Goal: Transaction & Acquisition: Book appointment/travel/reservation

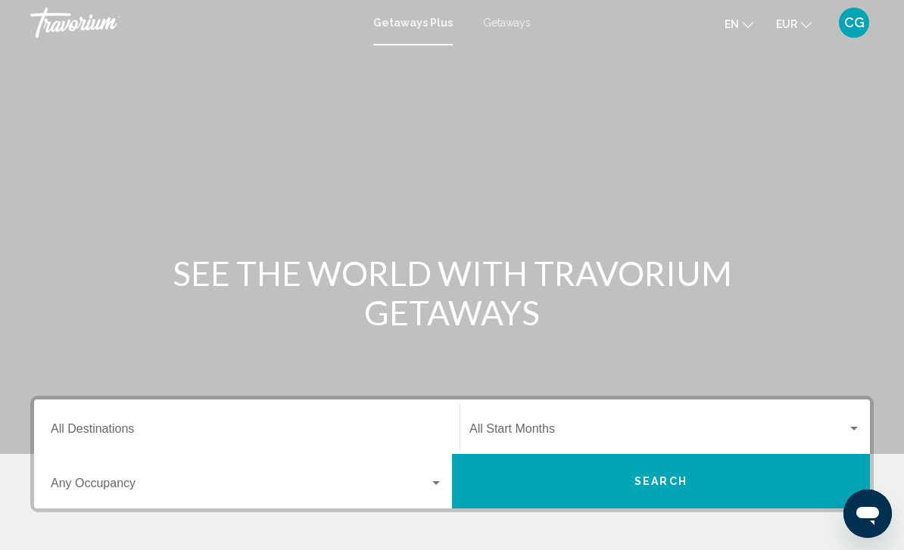
click at [507, 27] on span "Getaways" at bounding box center [507, 23] width 48 height 12
click at [327, 435] on input "Destination All Destinations" at bounding box center [247, 433] width 392 height 14
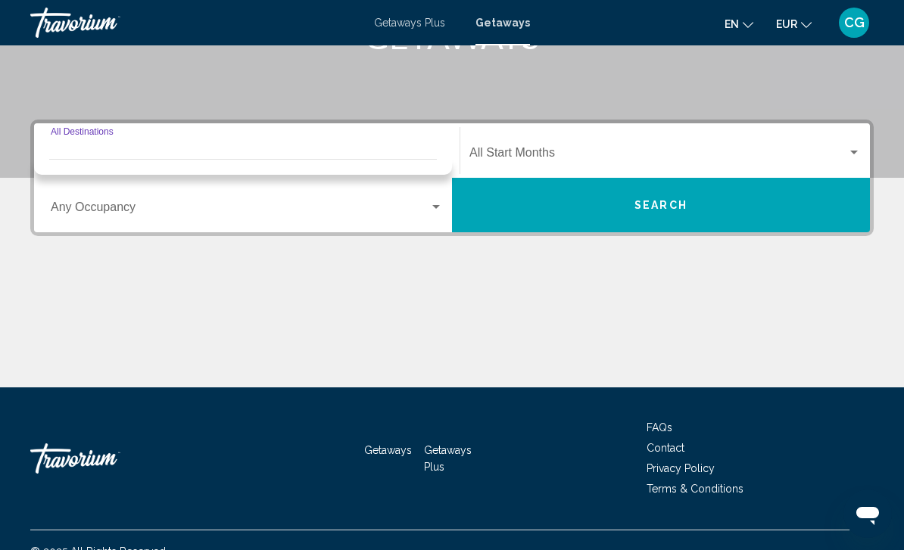
scroll to position [299, 0]
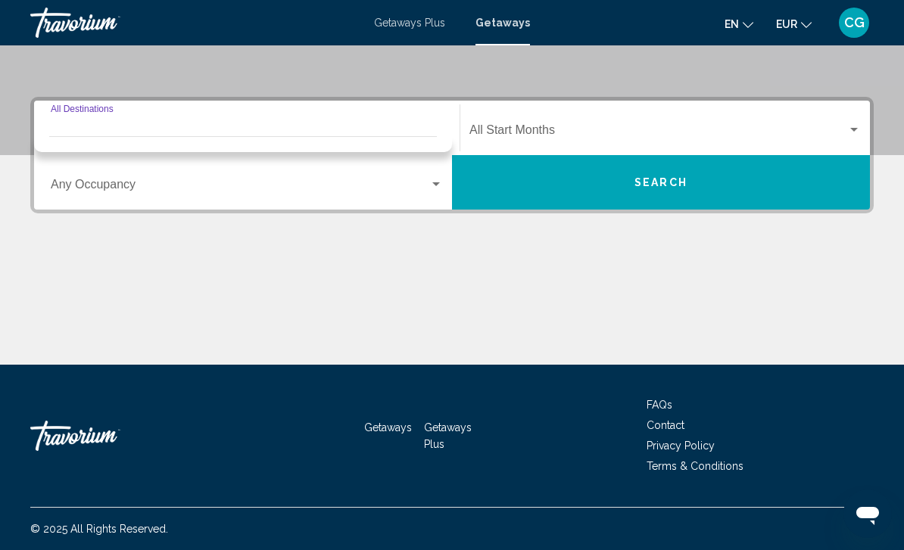
click at [393, 117] on div "Destination All Destinations" at bounding box center [247, 128] width 392 height 48
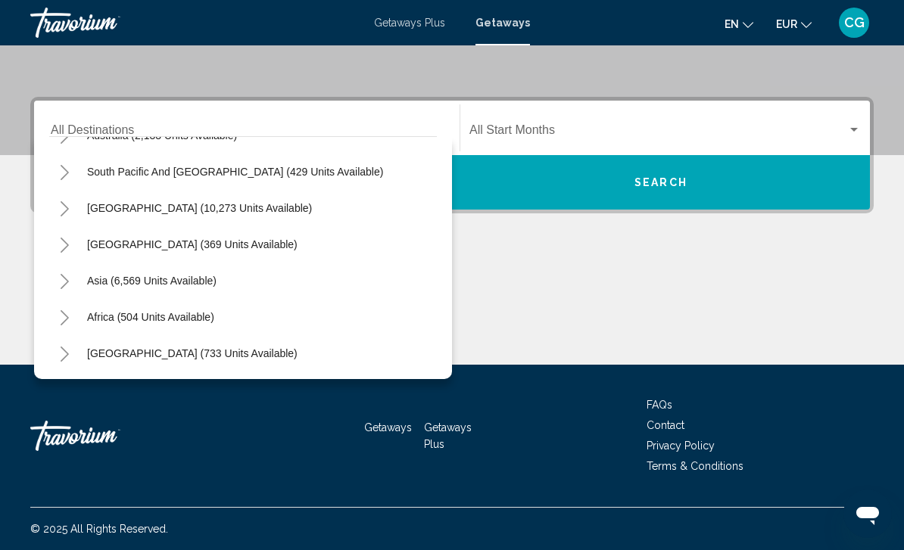
scroll to position [245, 0]
click at [66, 284] on icon "Toggle Asia (6,569 units available)" at bounding box center [65, 281] width 8 height 15
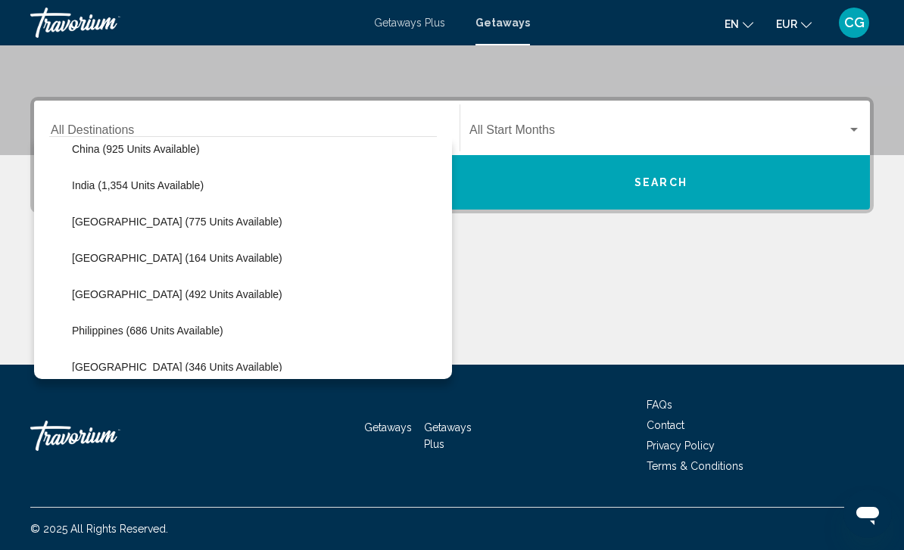
scroll to position [495, 0]
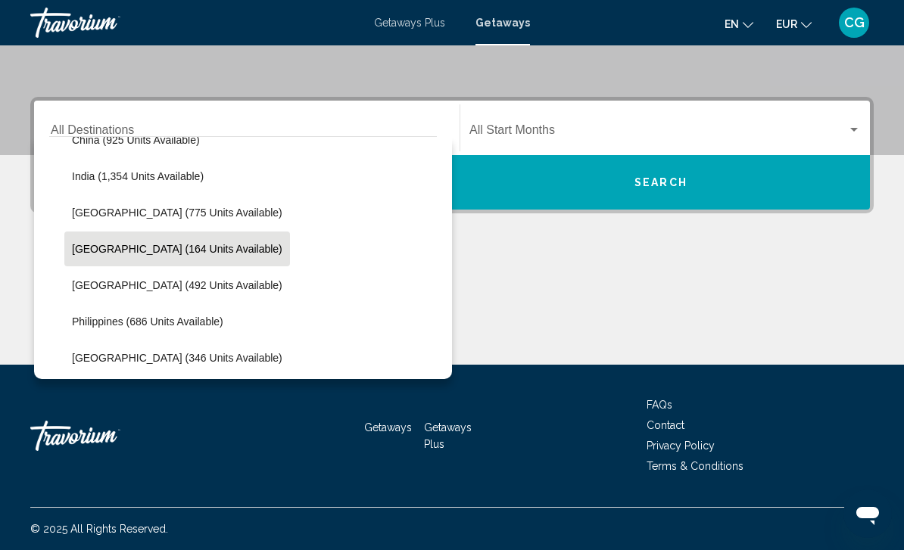
click at [184, 245] on span "[GEOGRAPHIC_DATA] (164 units available)" at bounding box center [177, 249] width 210 height 12
type input "**********"
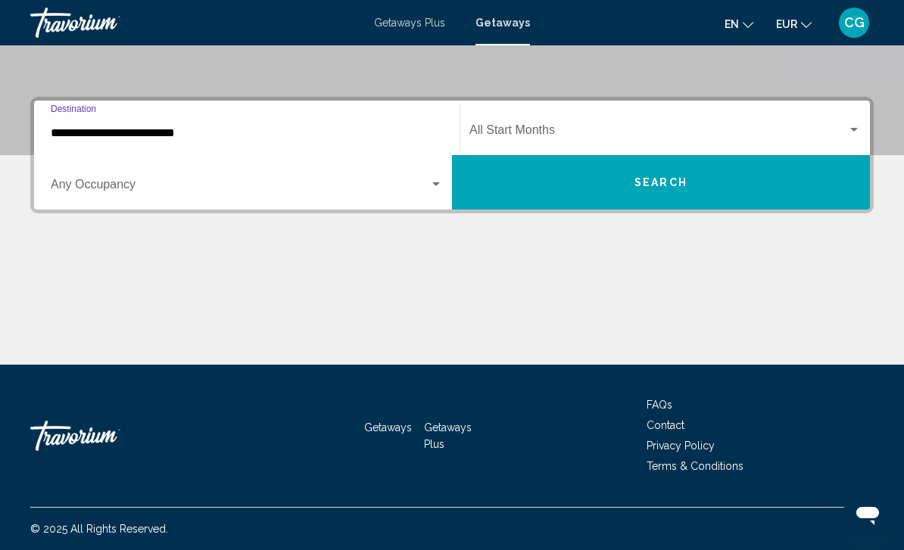
click at [618, 134] on span "Search widget" at bounding box center [658, 133] width 378 height 14
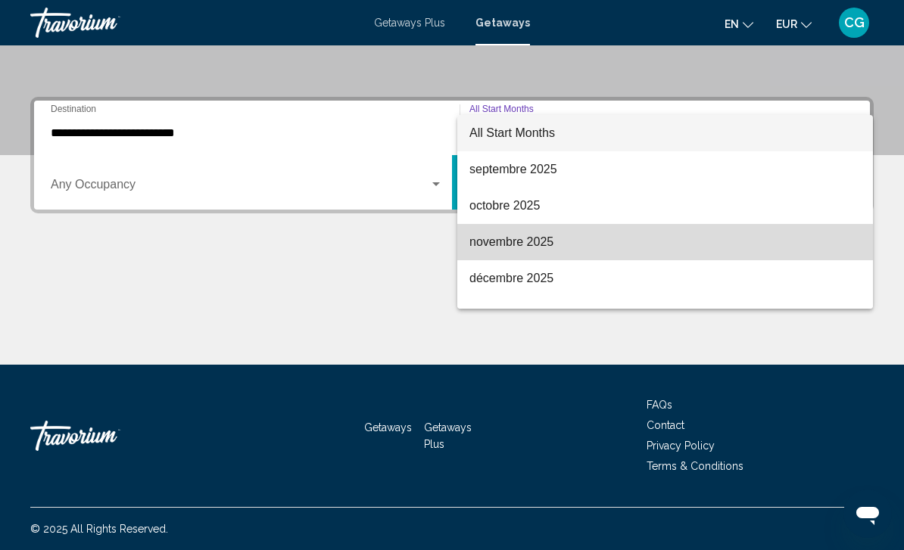
click at [525, 253] on span "novembre 2025" at bounding box center [664, 242] width 391 height 36
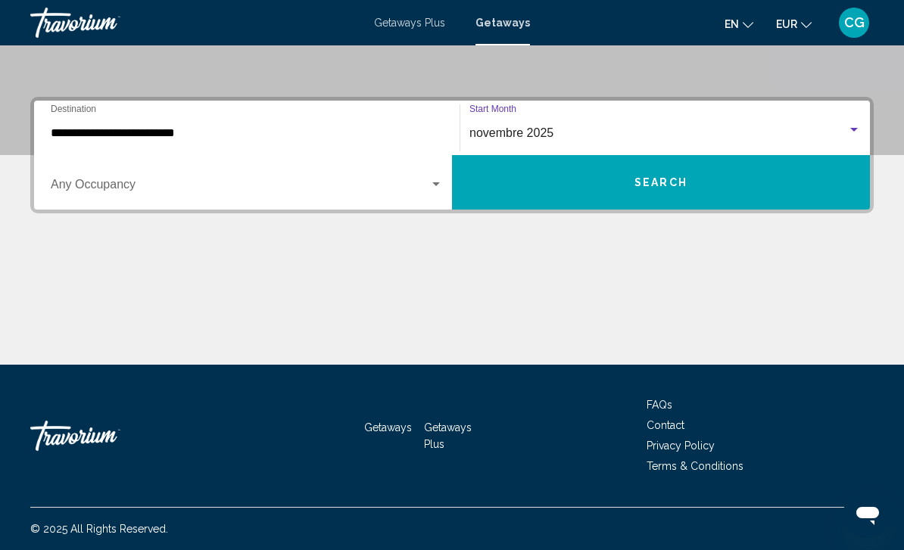
click at [570, 185] on button "Search" at bounding box center [661, 182] width 418 height 55
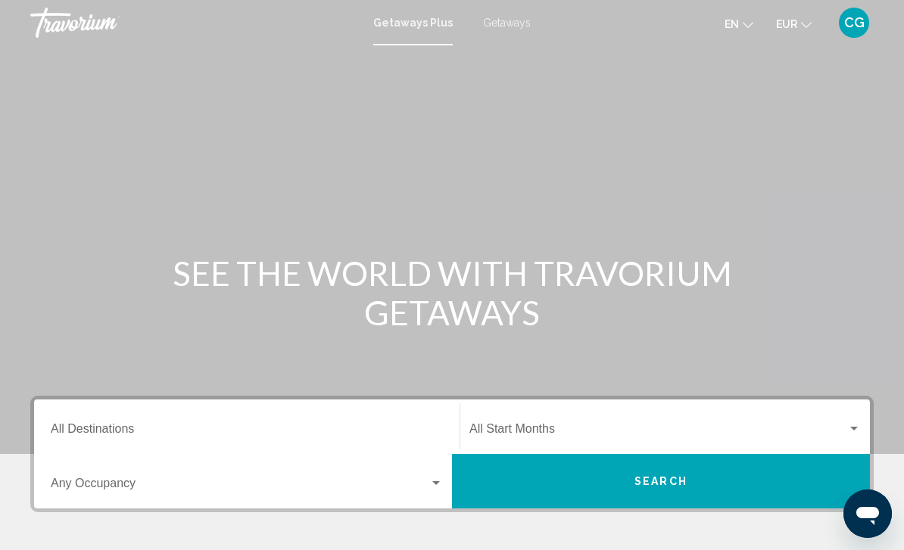
click at [189, 427] on input "Destination All Destinations" at bounding box center [247, 433] width 392 height 14
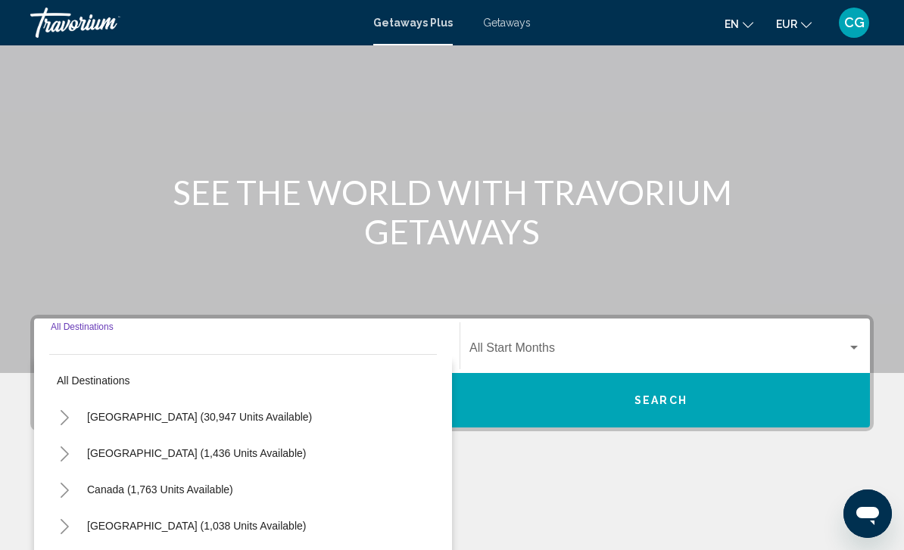
scroll to position [47, 0]
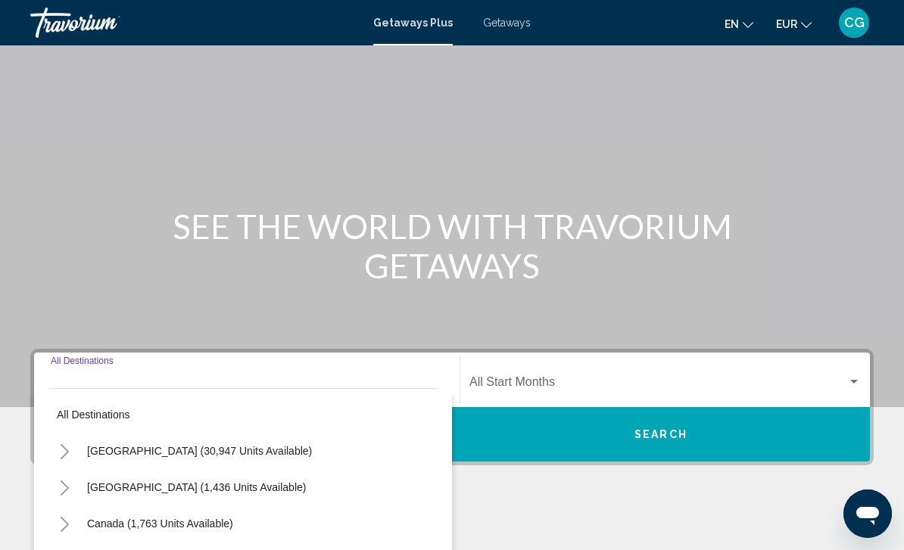
click at [527, 20] on span "Getaways" at bounding box center [507, 23] width 48 height 12
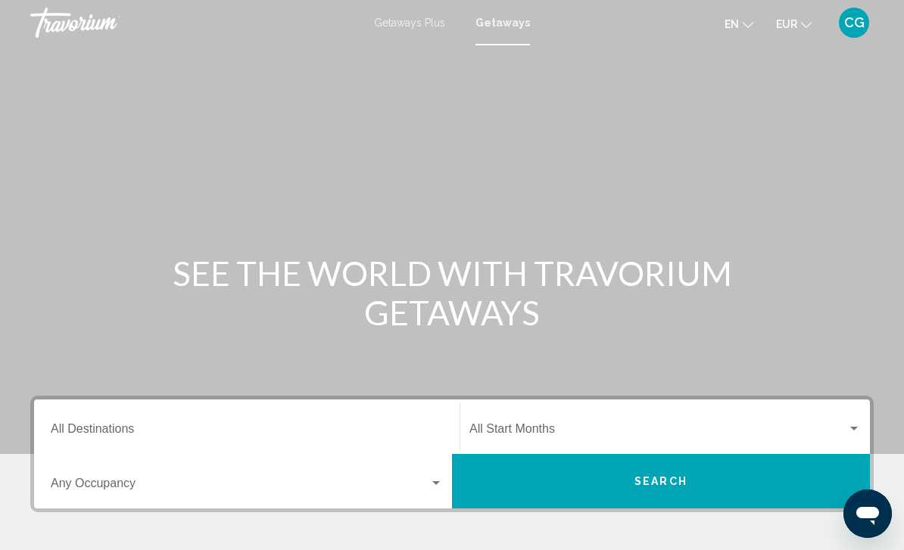
click at [256, 430] on input "Destination All Destinations" at bounding box center [247, 433] width 392 height 14
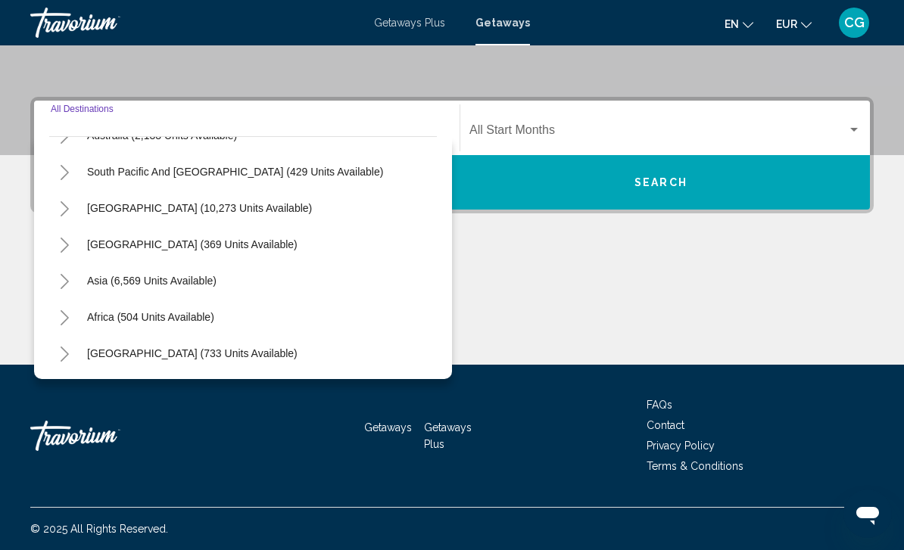
scroll to position [245, 0]
click at [69, 290] on button "Toggle Asia (6,569 units available)" at bounding box center [64, 281] width 30 height 30
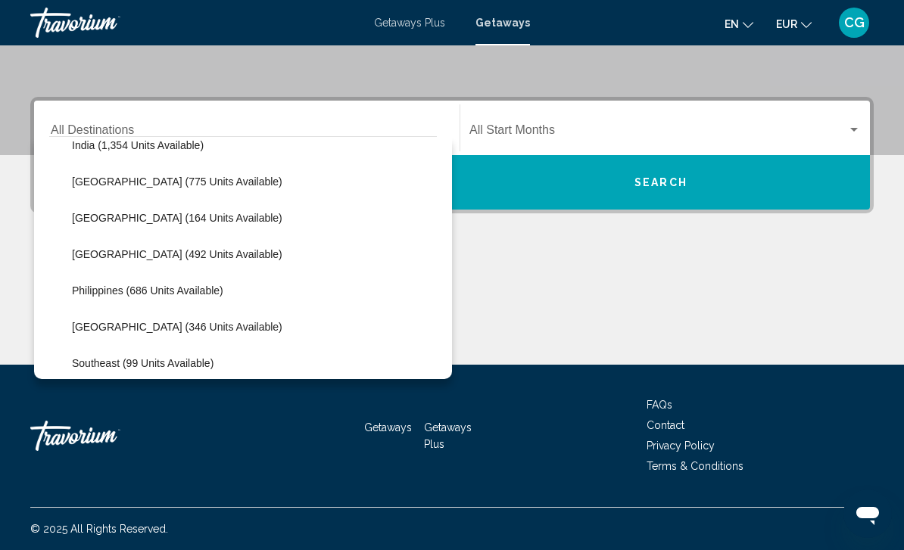
scroll to position [525, 0]
click at [176, 223] on span "[GEOGRAPHIC_DATA] (164 units available)" at bounding box center [177, 219] width 210 height 12
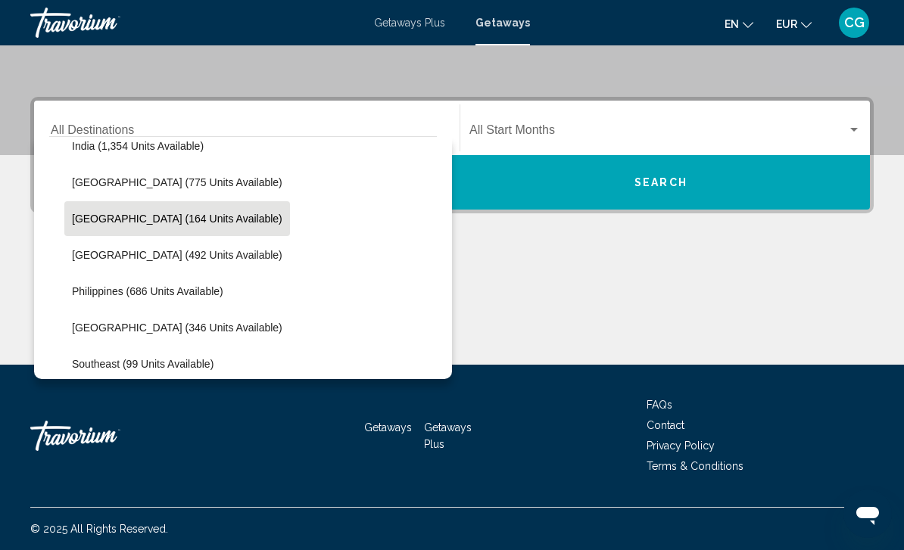
type input "**********"
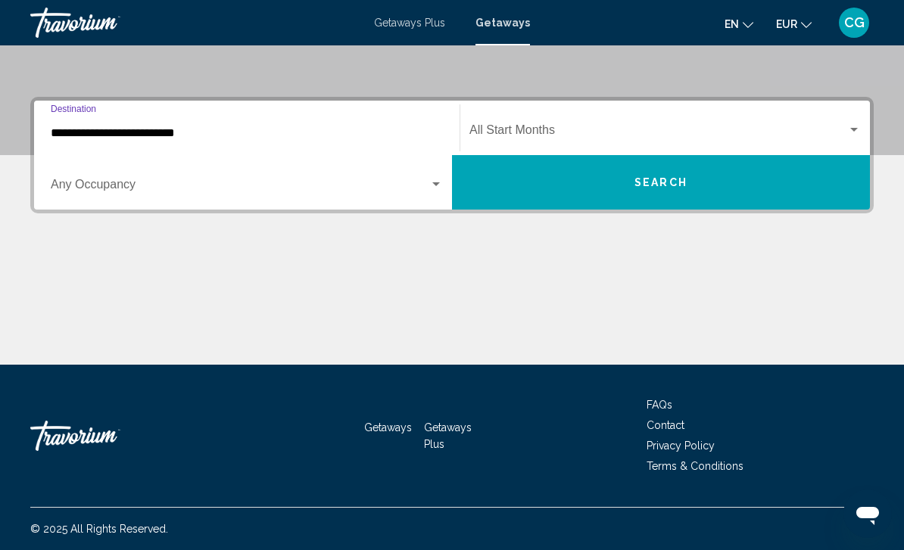
click at [601, 132] on span "Search widget" at bounding box center [658, 133] width 378 height 14
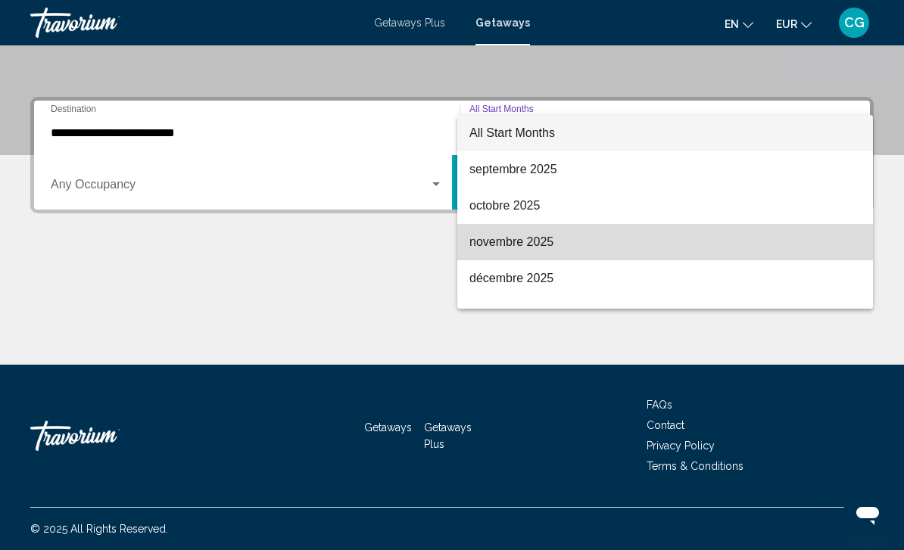
click at [528, 245] on span "novembre 2025" at bounding box center [664, 242] width 391 height 36
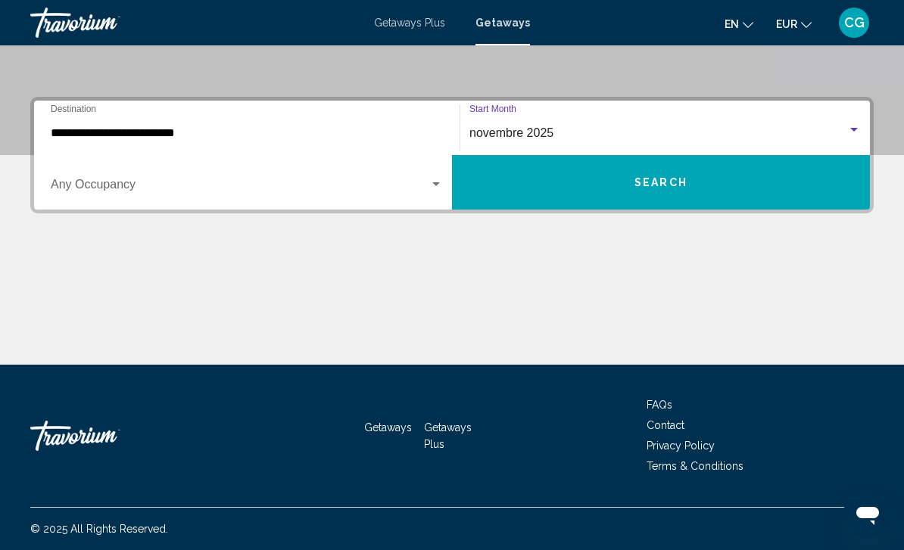
click at [591, 179] on button "Search" at bounding box center [661, 182] width 418 height 55
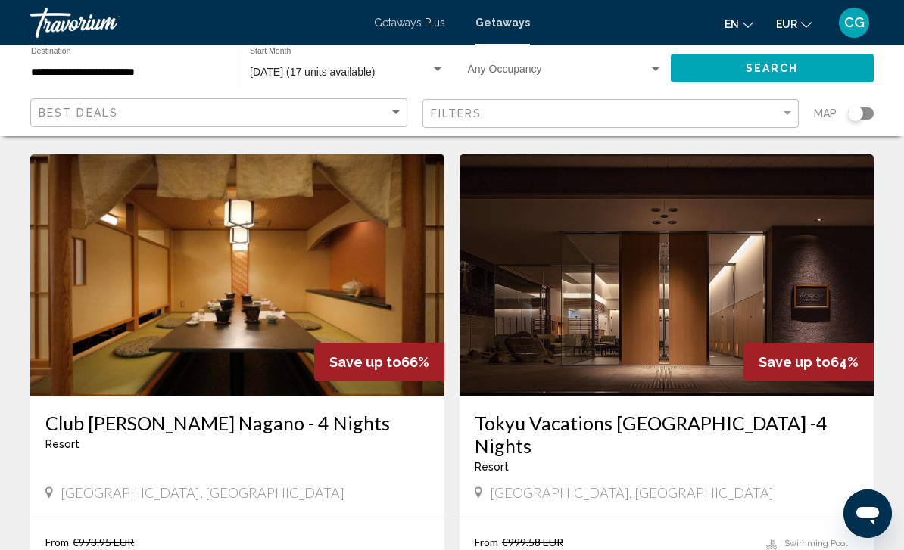
scroll to position [1127, 0]
click at [817, 250] on img "Main content" at bounding box center [667, 276] width 414 height 242
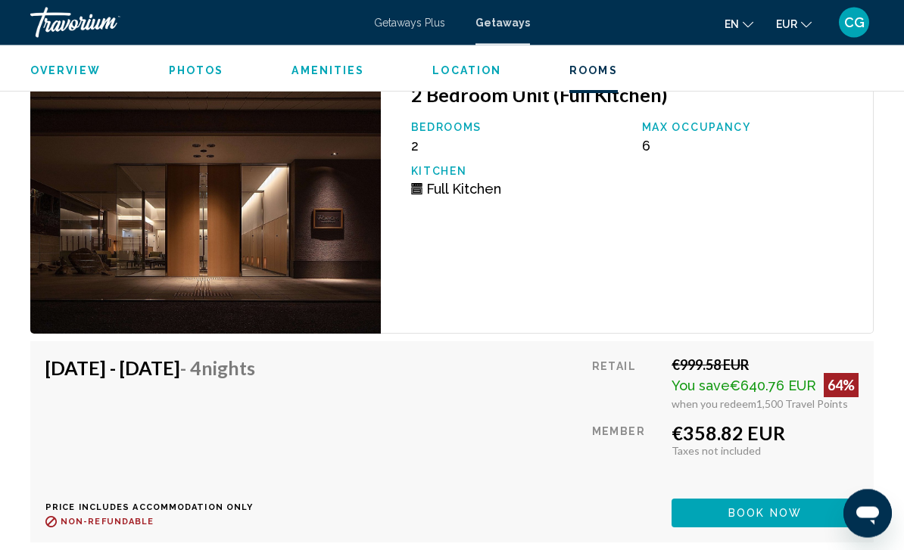
scroll to position [2375, 0]
click at [776, 513] on span "Book now" at bounding box center [764, 514] width 73 height 12
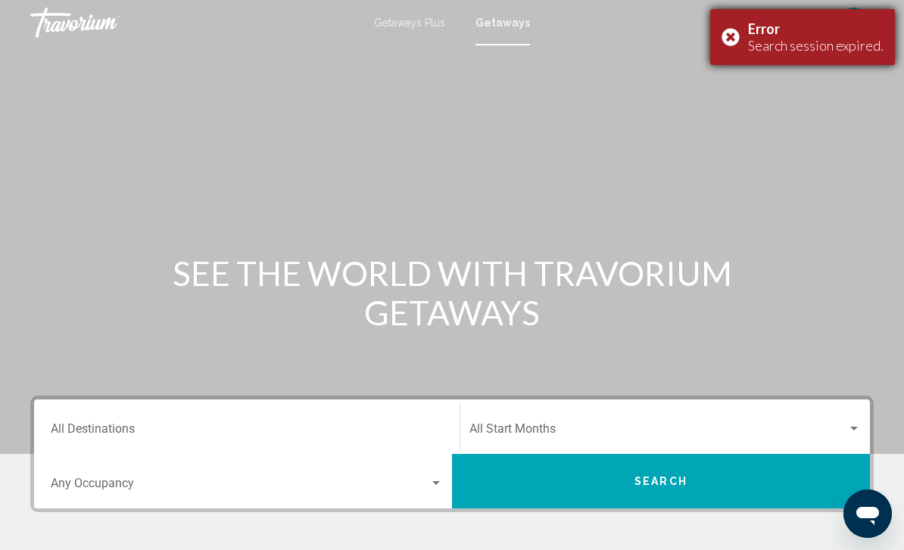
click at [737, 42] on div "Error Search session expired." at bounding box center [802, 37] width 185 height 56
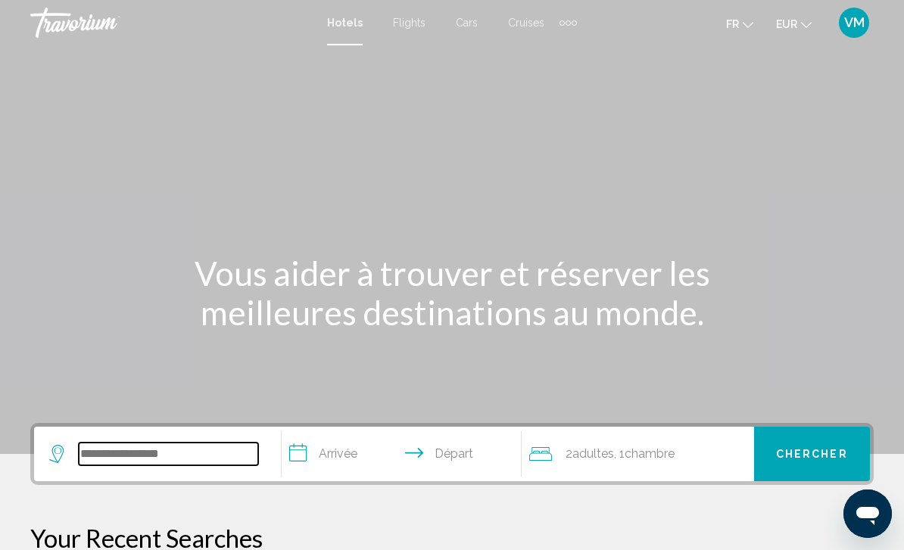
click at [227, 449] on input "Search widget" at bounding box center [168, 454] width 179 height 23
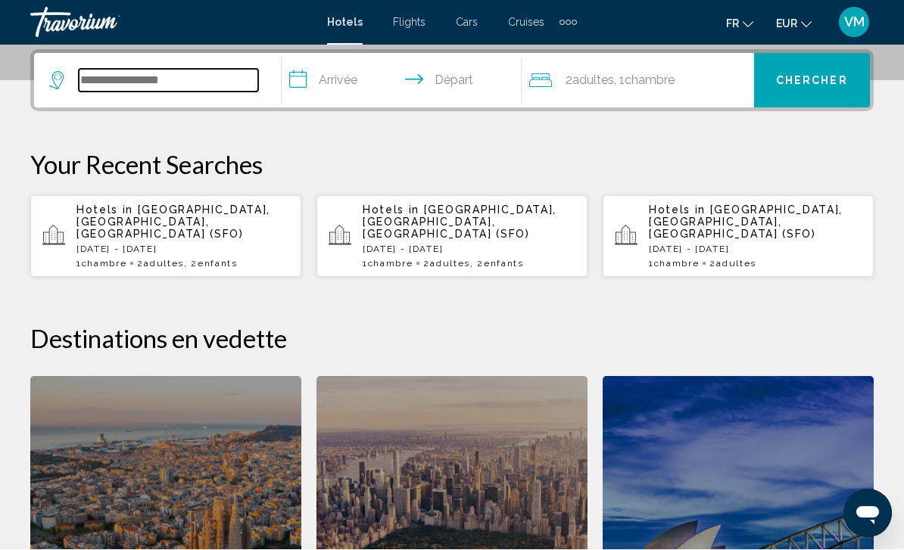
scroll to position [374, 0]
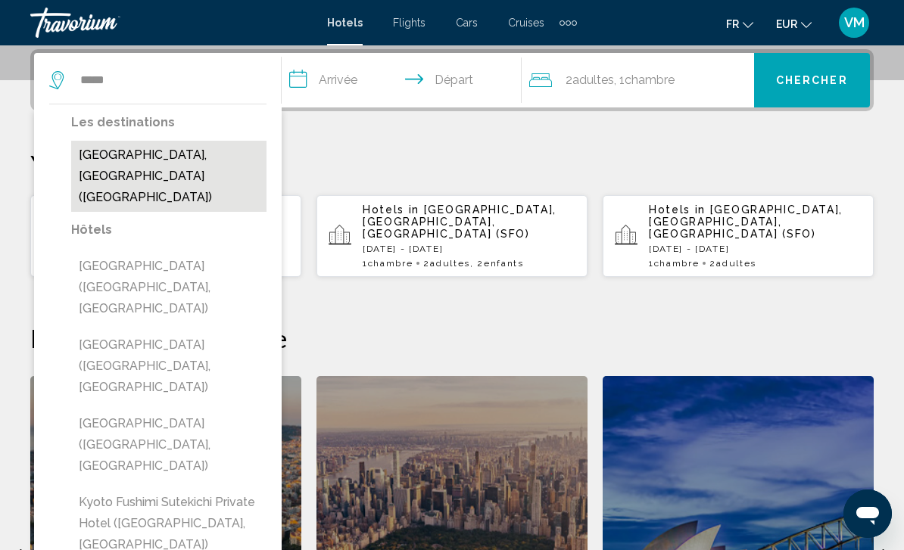
click at [105, 153] on button "Kyoto, Japan (UKY)" at bounding box center [168, 176] width 195 height 71
type input "**********"
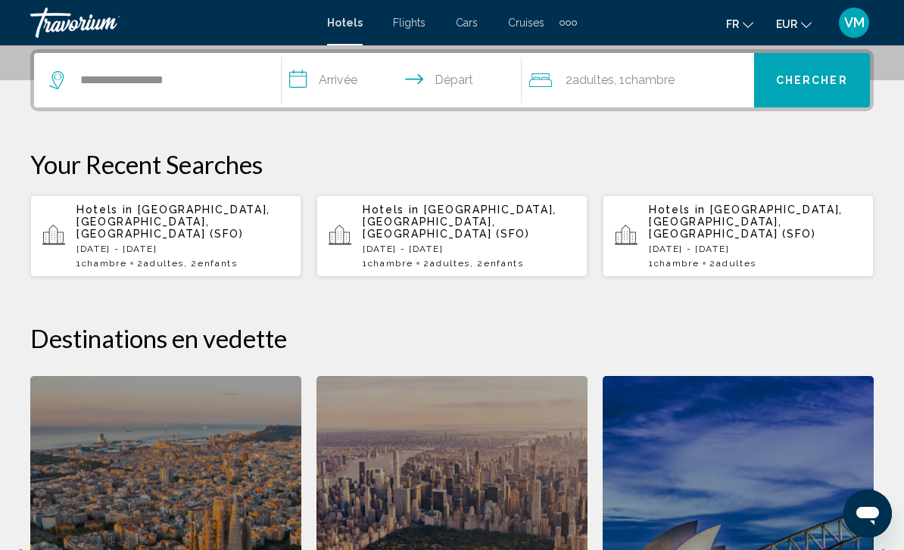
click at [359, 86] on input "**********" at bounding box center [405, 82] width 246 height 59
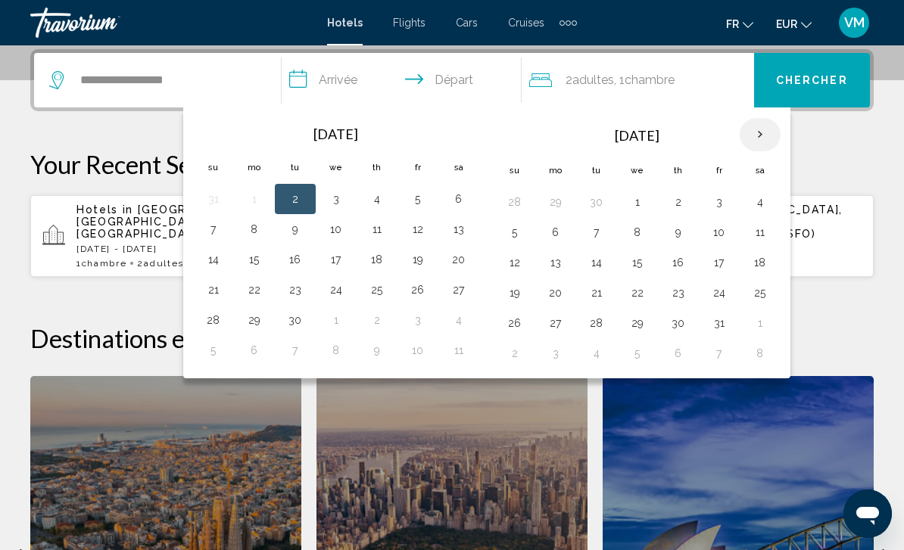
click at [761, 134] on th "Next month" at bounding box center [760, 134] width 41 height 33
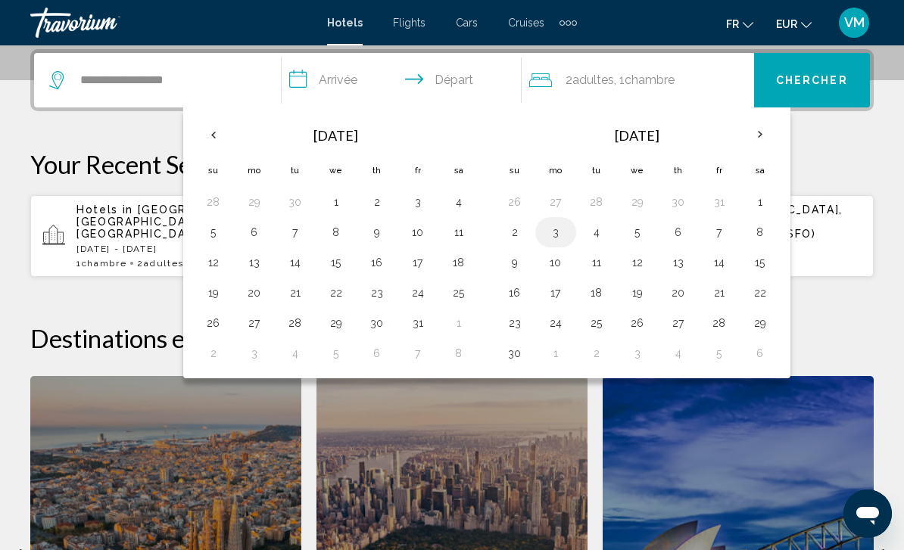
click at [553, 227] on button "3" at bounding box center [556, 232] width 24 height 21
click at [687, 235] on button "6" at bounding box center [678, 232] width 24 height 21
type input "**********"
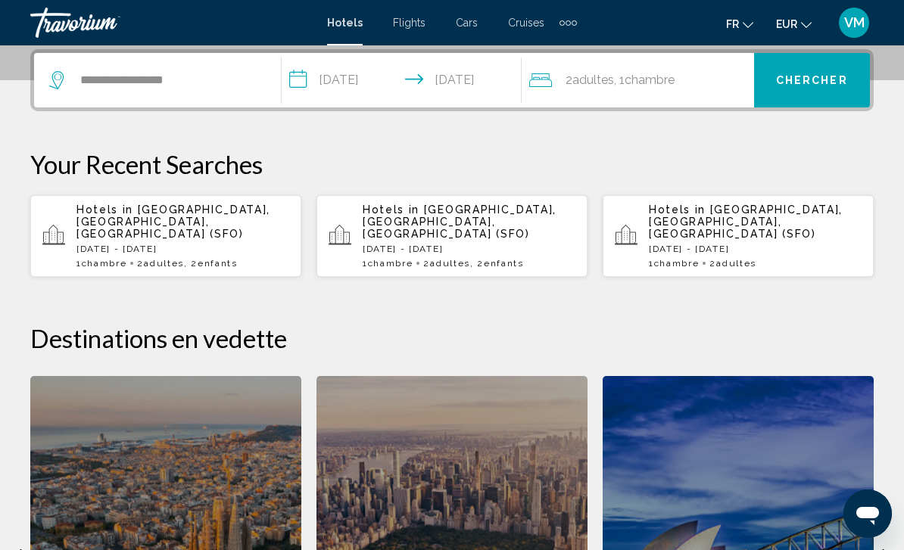
click at [725, 88] on div "2 Adulte Adultes , 1 Chambre pièces" at bounding box center [641, 80] width 225 height 21
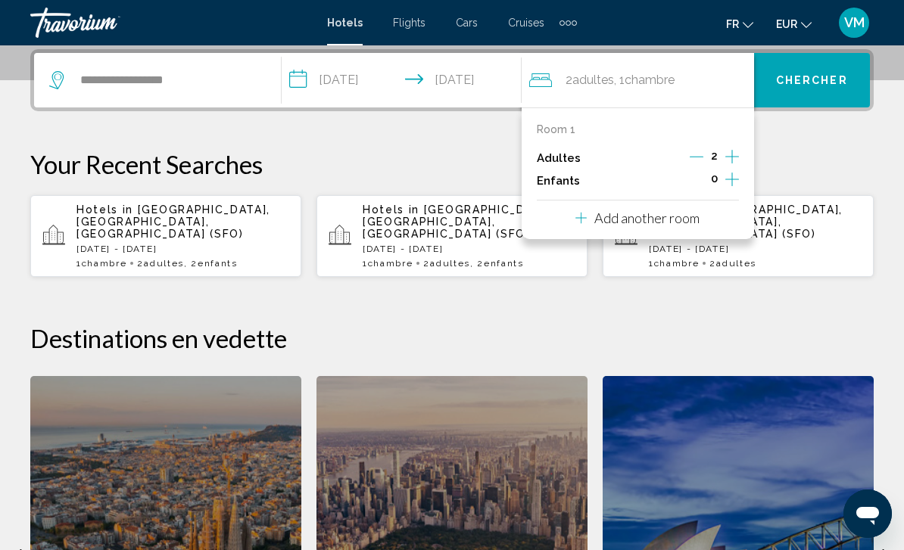
click at [735, 177] on icon "Increment children" at bounding box center [732, 180] width 14 height 14
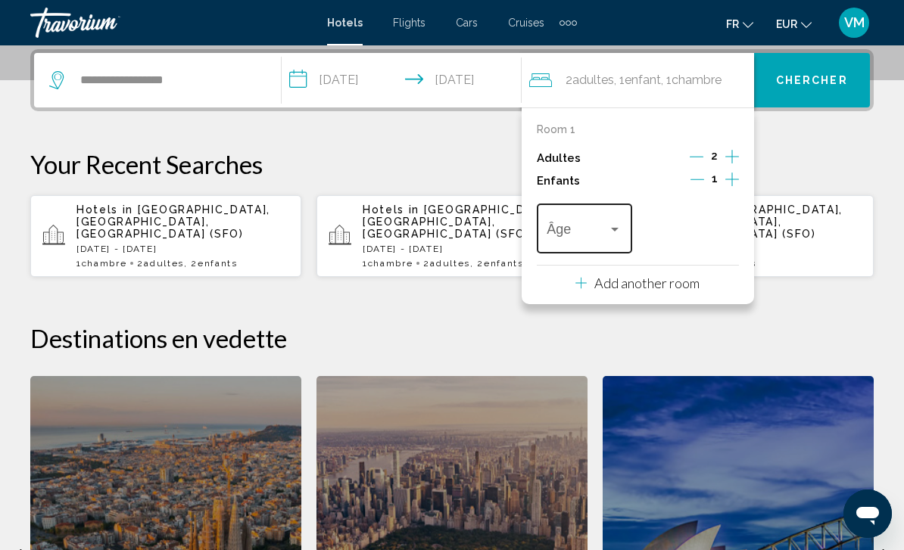
click at [612, 223] on div "Travelers: 2 adults, 1 child" at bounding box center [615, 229] width 14 height 12
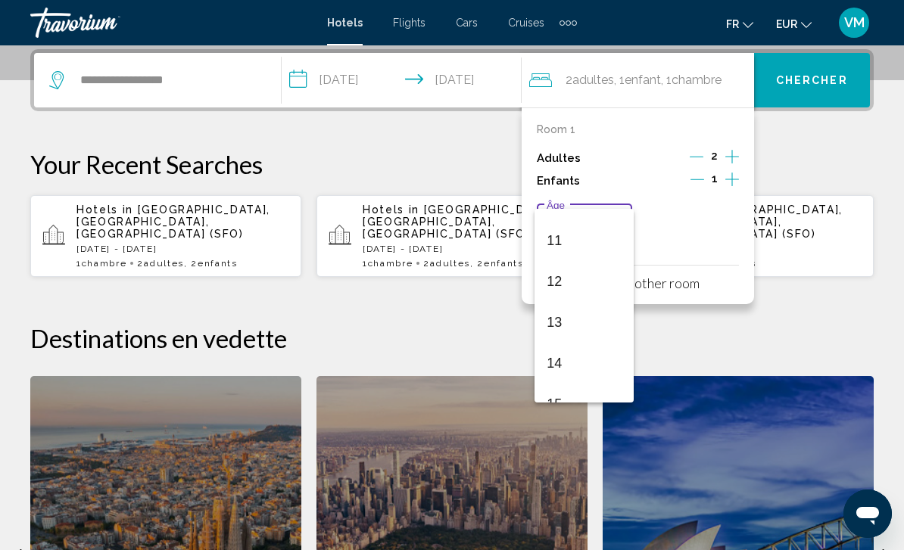
scroll to position [401, 0]
click at [589, 278] on span "11" at bounding box center [584, 277] width 75 height 41
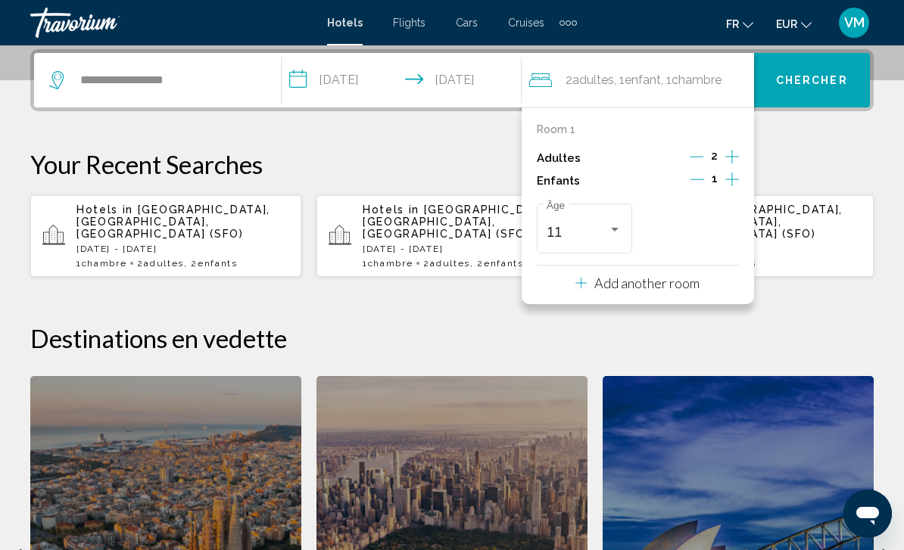
click at [728, 154] on icon "Increment adults" at bounding box center [732, 157] width 14 height 18
click at [699, 161] on icon "Decrement adults" at bounding box center [697, 157] width 14 height 14
click at [700, 157] on icon "Decrement adults" at bounding box center [697, 157] width 14 height 1
click at [735, 182] on icon "Increment children" at bounding box center [732, 179] width 14 height 18
click at [710, 225] on span "Travelers: 1 adult, 2 children" at bounding box center [683, 232] width 61 height 15
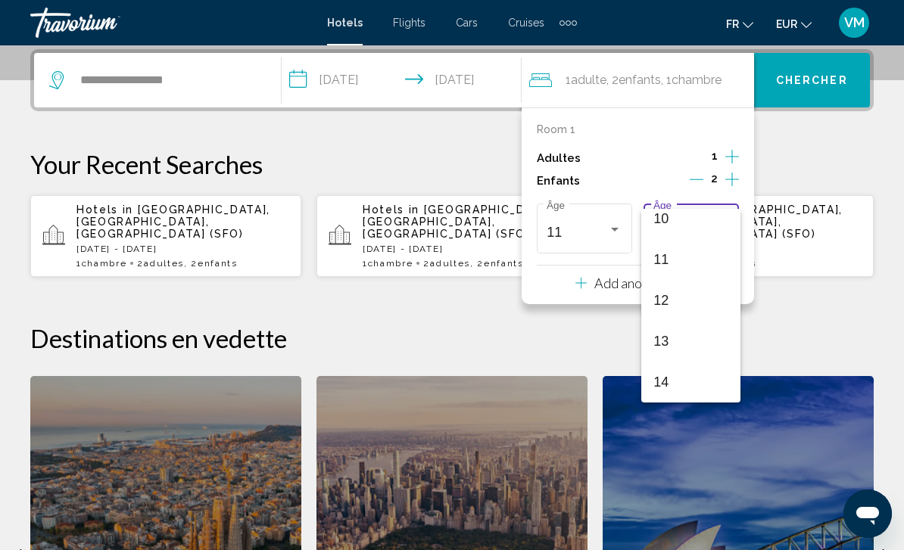
scroll to position [444, 0]
click at [692, 351] on span "14" at bounding box center [690, 357] width 75 height 41
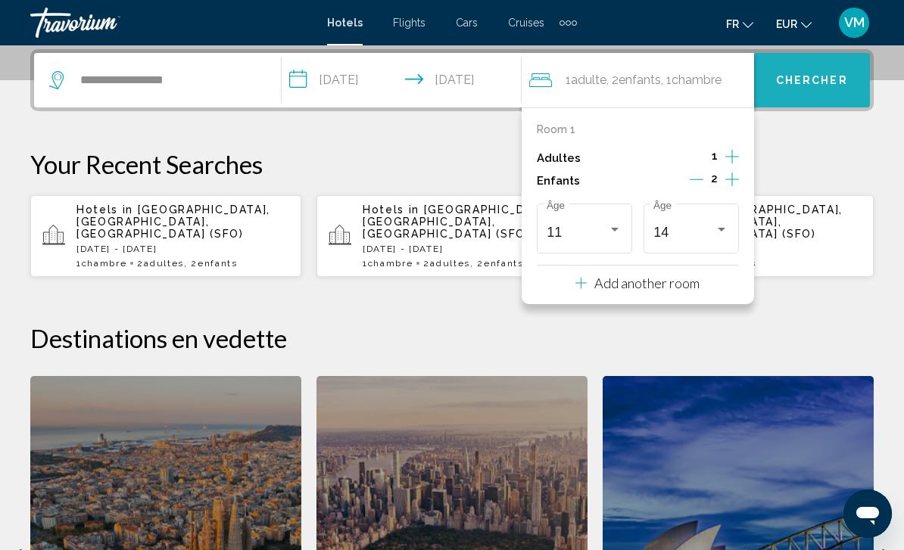
click at [838, 86] on span "Chercher" at bounding box center [812, 81] width 72 height 12
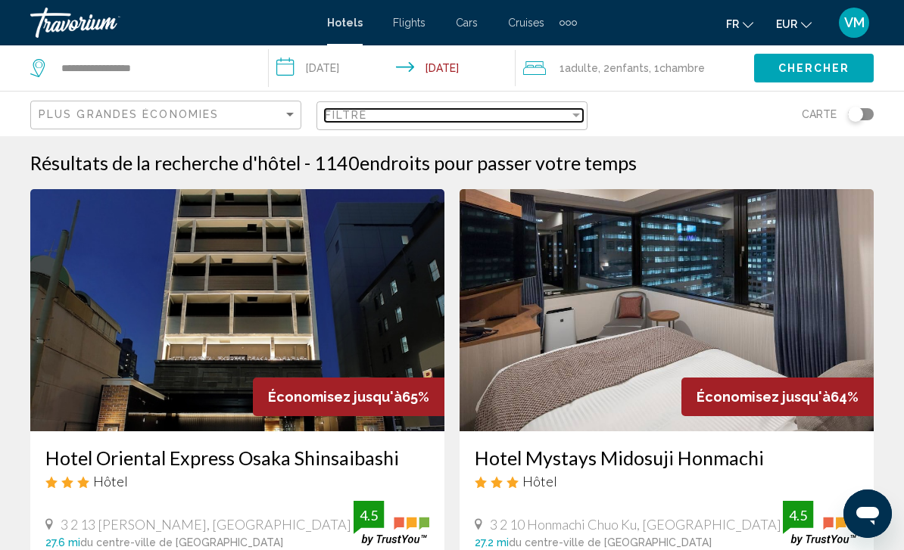
click at [542, 120] on div "Filtre" at bounding box center [447, 115] width 245 height 12
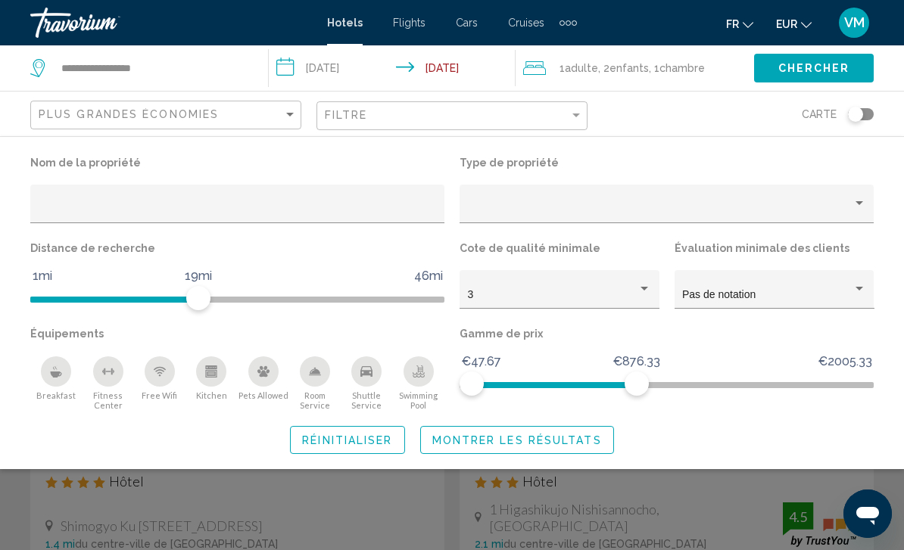
click at [596, 440] on span "Montrer les résultats" at bounding box center [517, 441] width 170 height 12
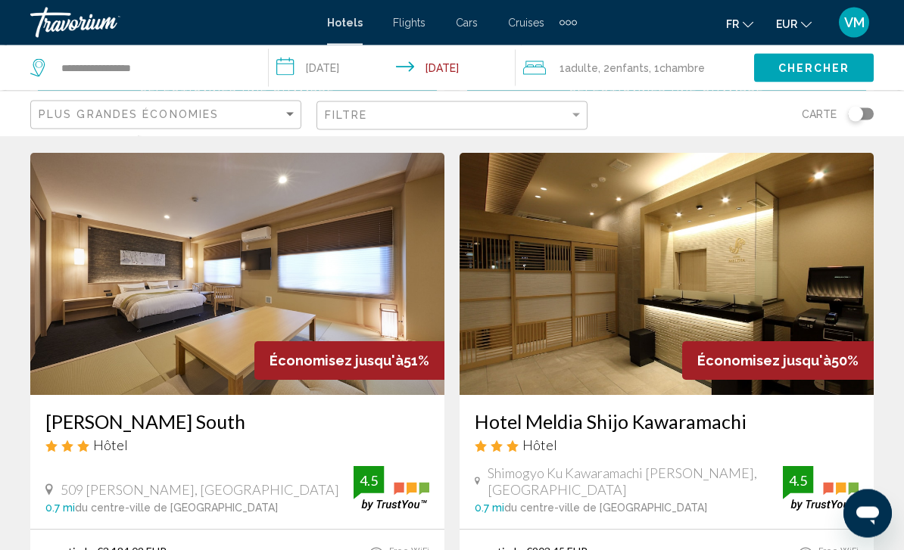
scroll to position [578, 0]
click at [858, 23] on span "VM" at bounding box center [854, 22] width 20 height 15
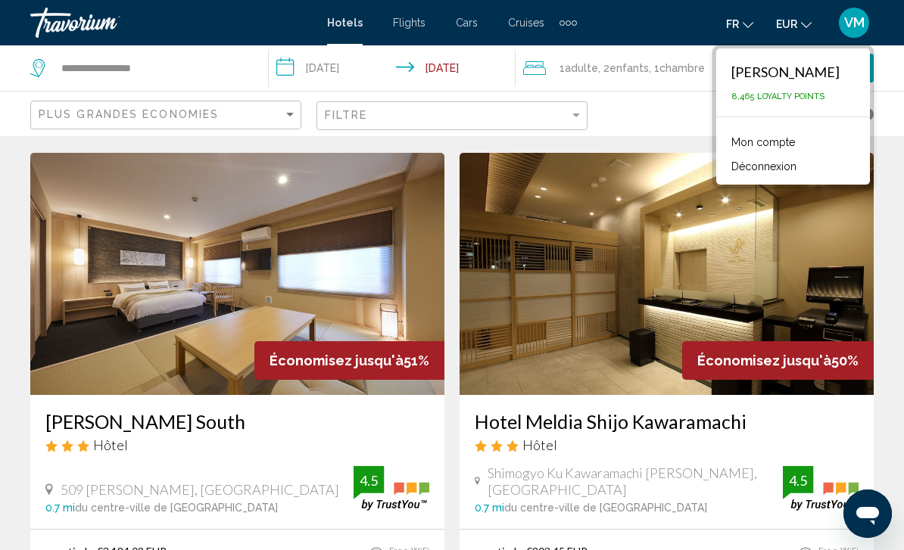
click at [812, 70] on div "Vaiana MIHURAA" at bounding box center [785, 72] width 108 height 17
click at [783, 143] on link "Mon compte" at bounding box center [763, 142] width 79 height 20
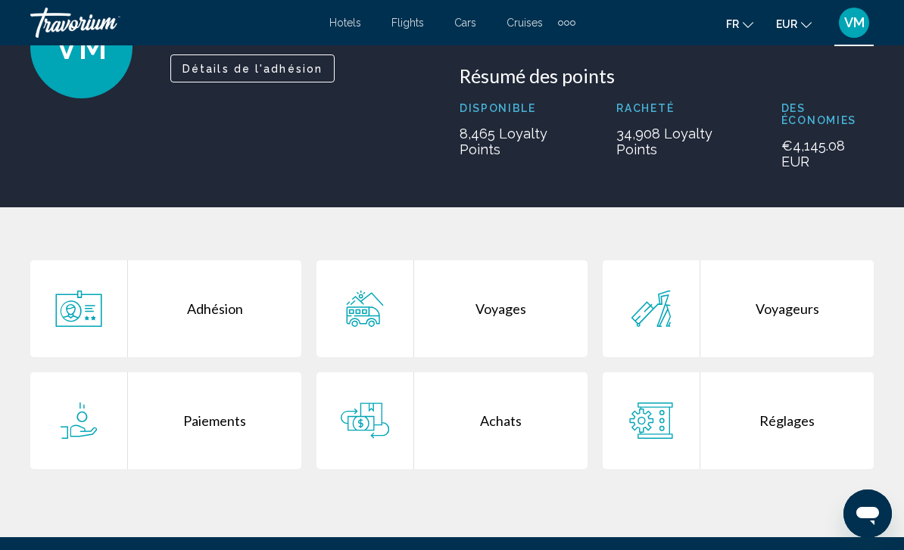
scroll to position [160, 0]
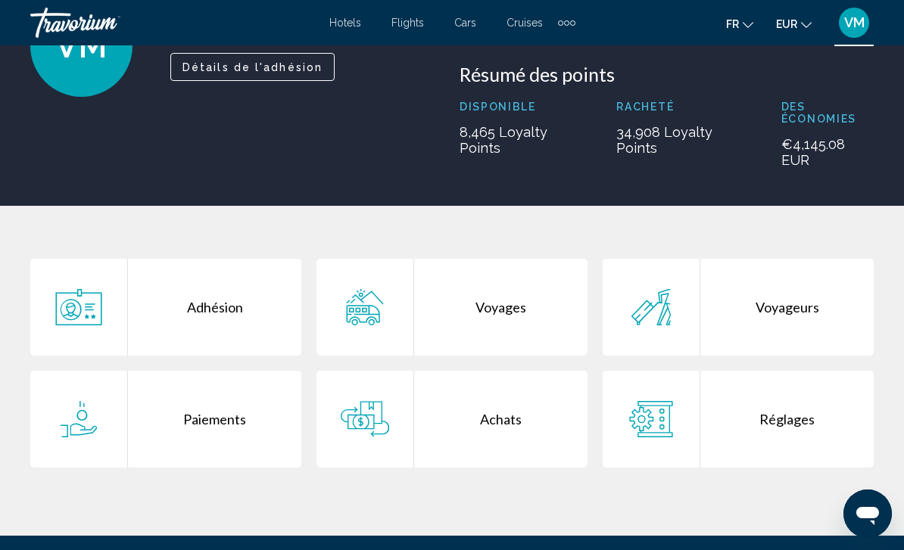
click at [500, 403] on div "Achats" at bounding box center [500, 419] width 173 height 97
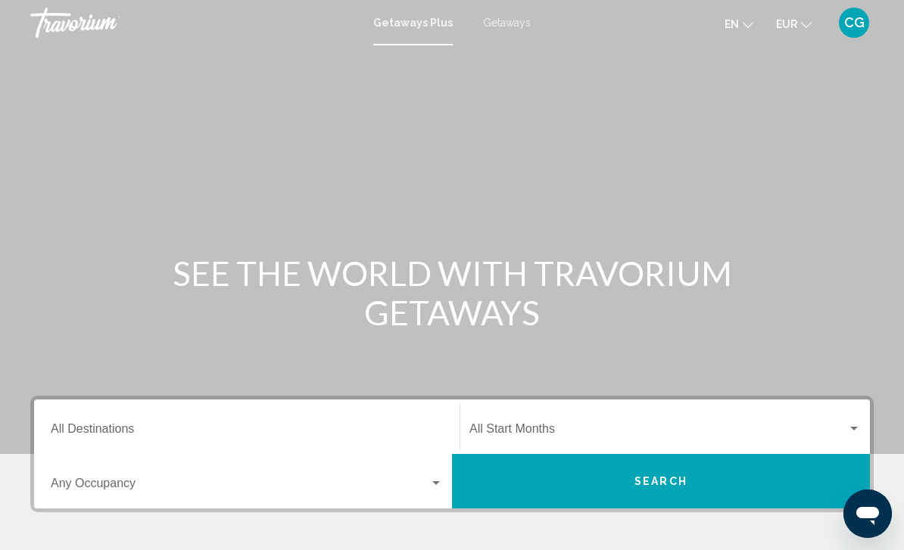
click at [515, 27] on span "Getaways" at bounding box center [507, 23] width 48 height 12
click at [74, 427] on input "Destination All Destinations" at bounding box center [247, 433] width 392 height 14
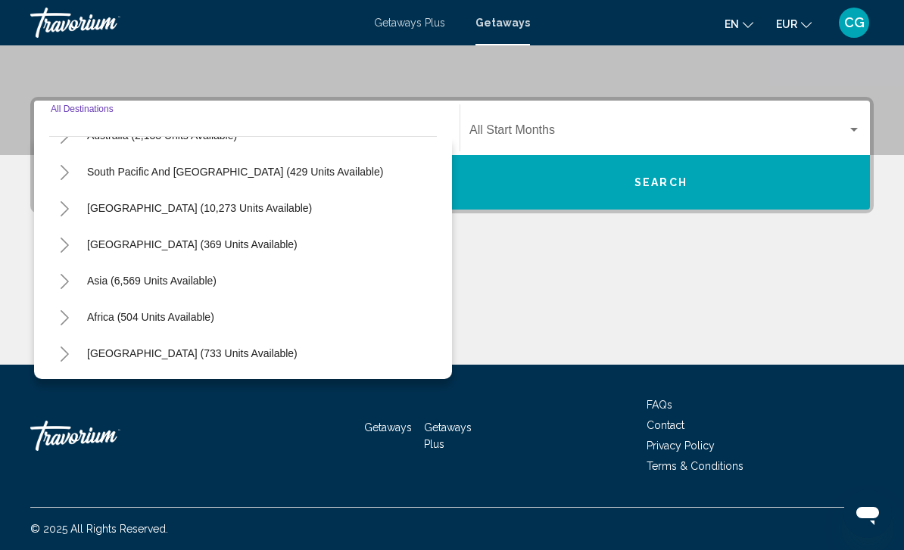
scroll to position [245, 0]
click at [70, 284] on icon "Toggle Asia (6,569 units available)" at bounding box center [64, 281] width 11 height 15
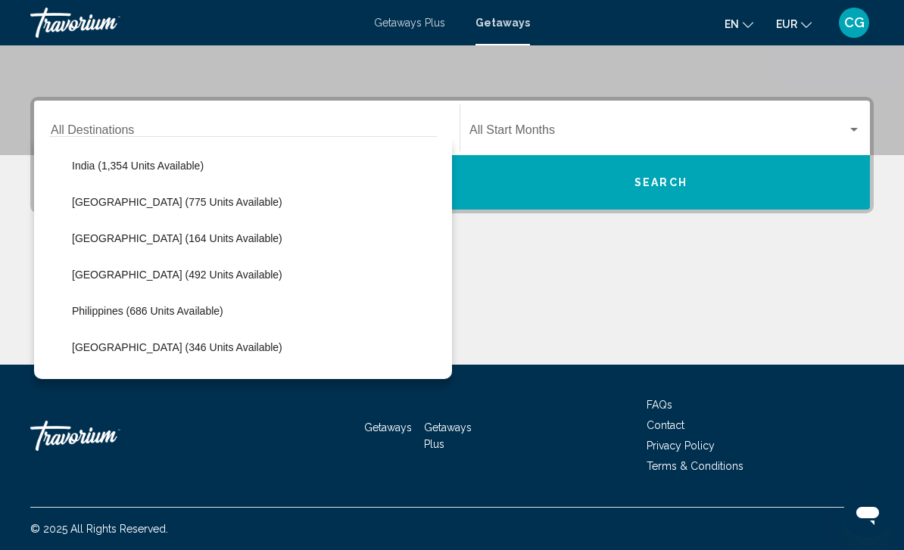
scroll to position [505, 0]
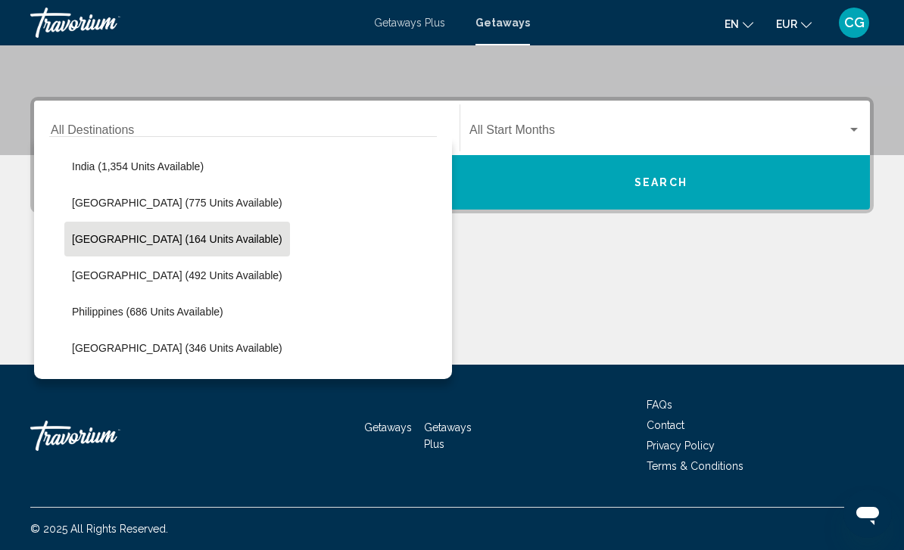
click at [97, 244] on span "[GEOGRAPHIC_DATA] (164 units available)" at bounding box center [177, 239] width 210 height 12
type input "**********"
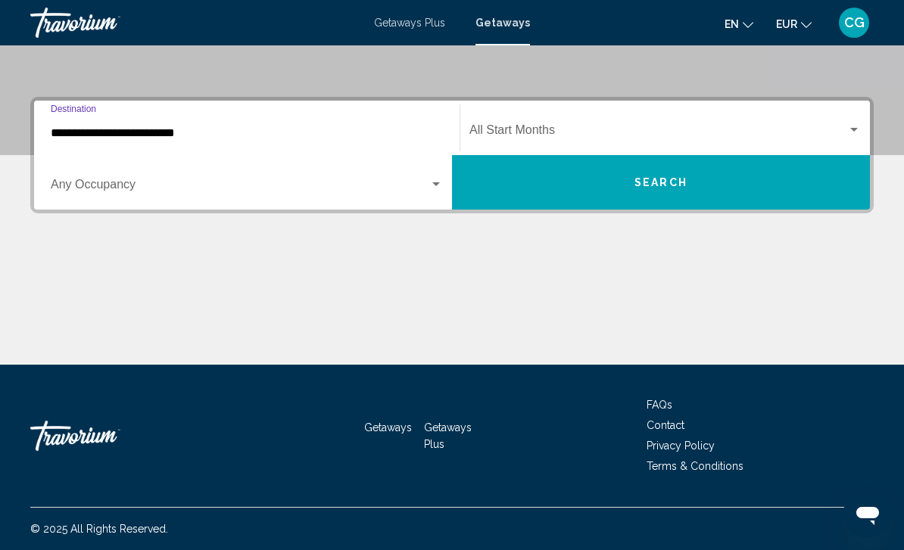
click at [711, 133] on span "Search widget" at bounding box center [658, 133] width 378 height 14
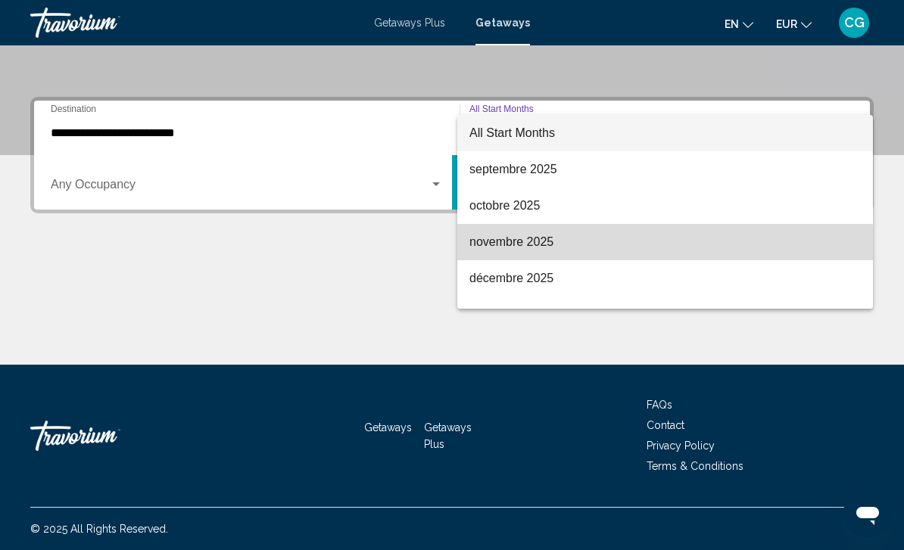
click at [627, 248] on span "novembre 2025" at bounding box center [664, 242] width 391 height 36
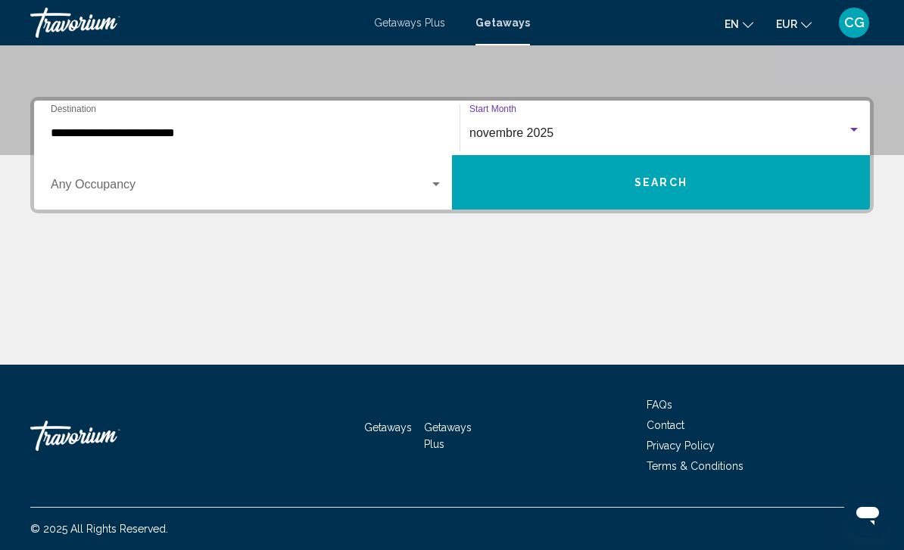
click at [700, 173] on button "Search" at bounding box center [661, 182] width 418 height 55
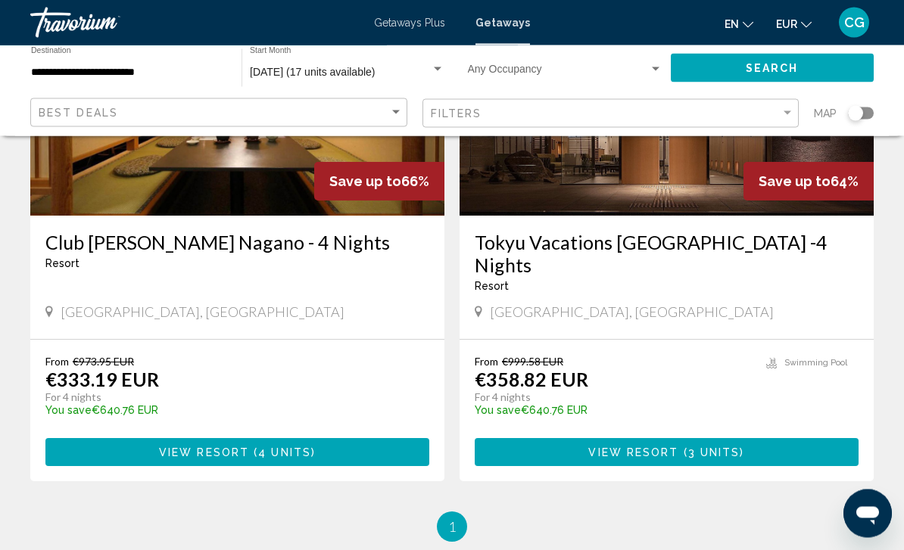
scroll to position [1308, 0]
click at [818, 438] on button "View Resort ( 3 units )" at bounding box center [667, 452] width 384 height 28
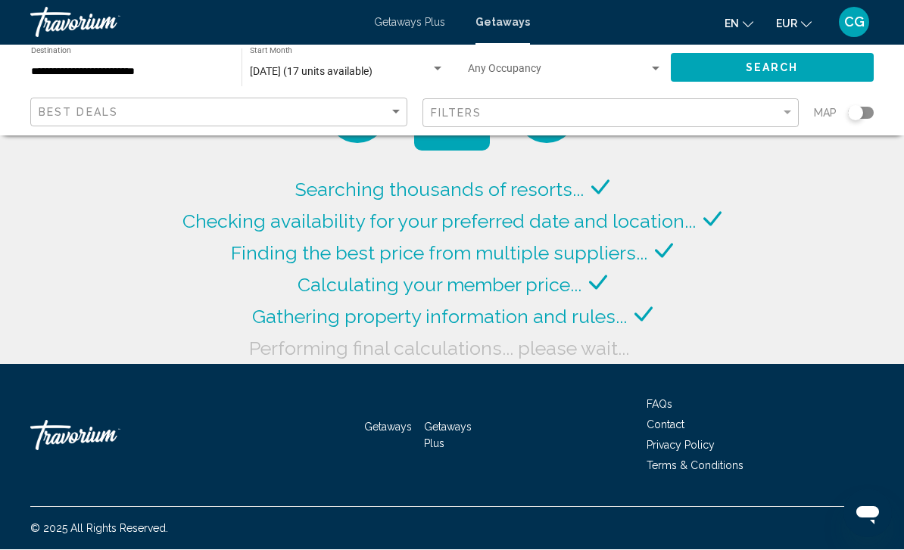
scroll to position [48, 0]
